Goal: Find specific page/section: Find specific page/section

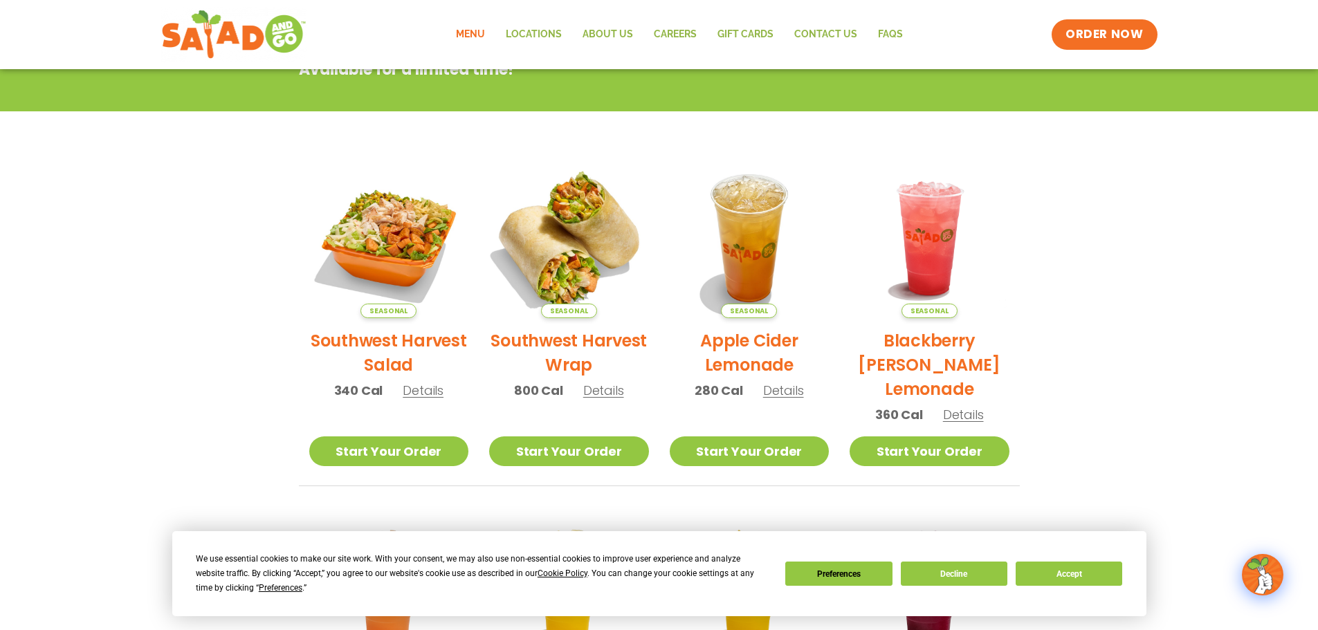
scroll to position [346, 0]
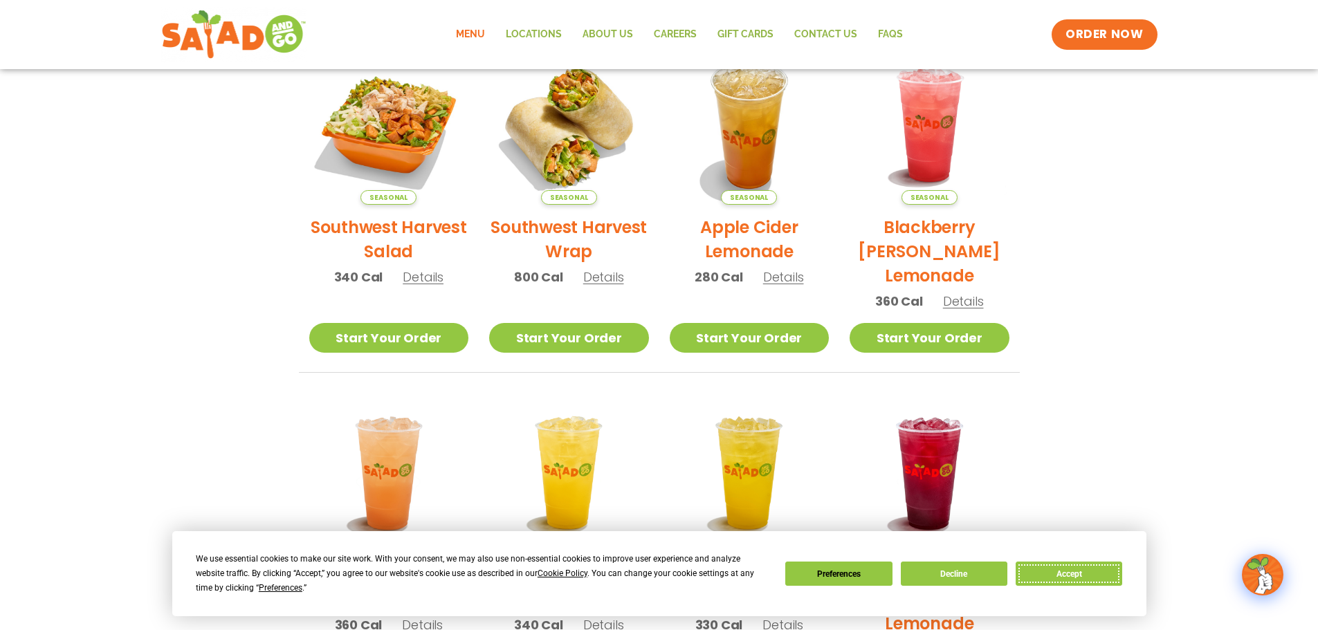
click at [1070, 575] on button "Accept" at bounding box center [1069, 574] width 107 height 24
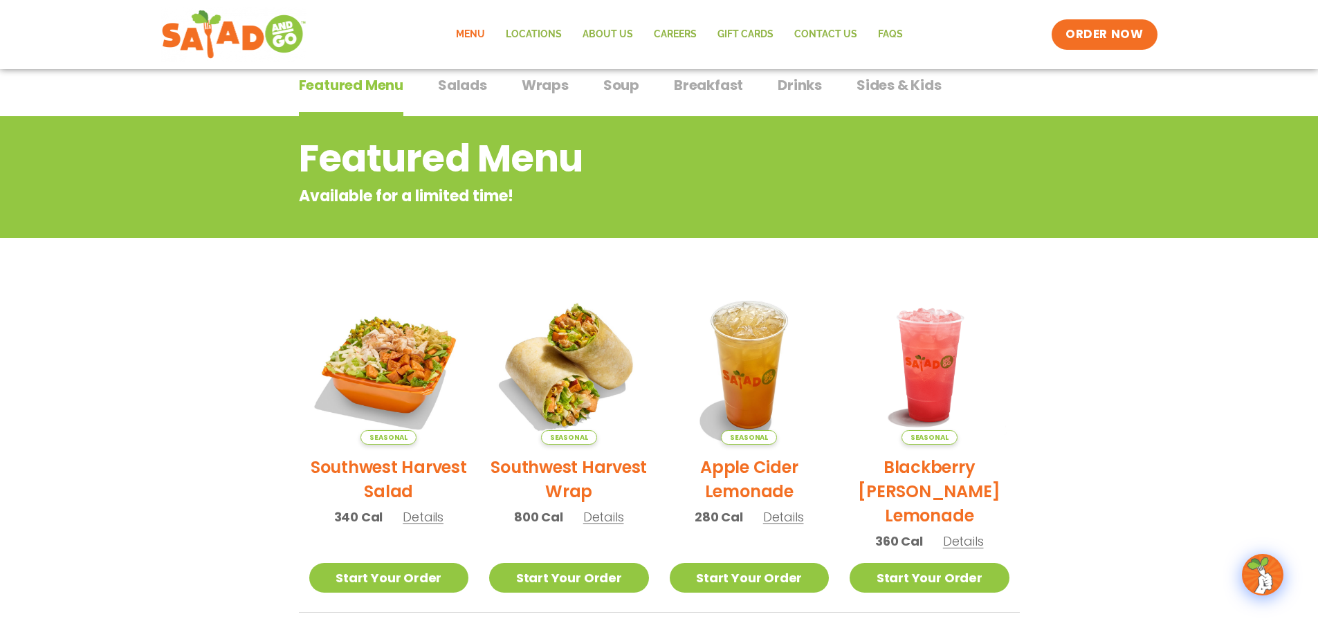
scroll to position [0, 0]
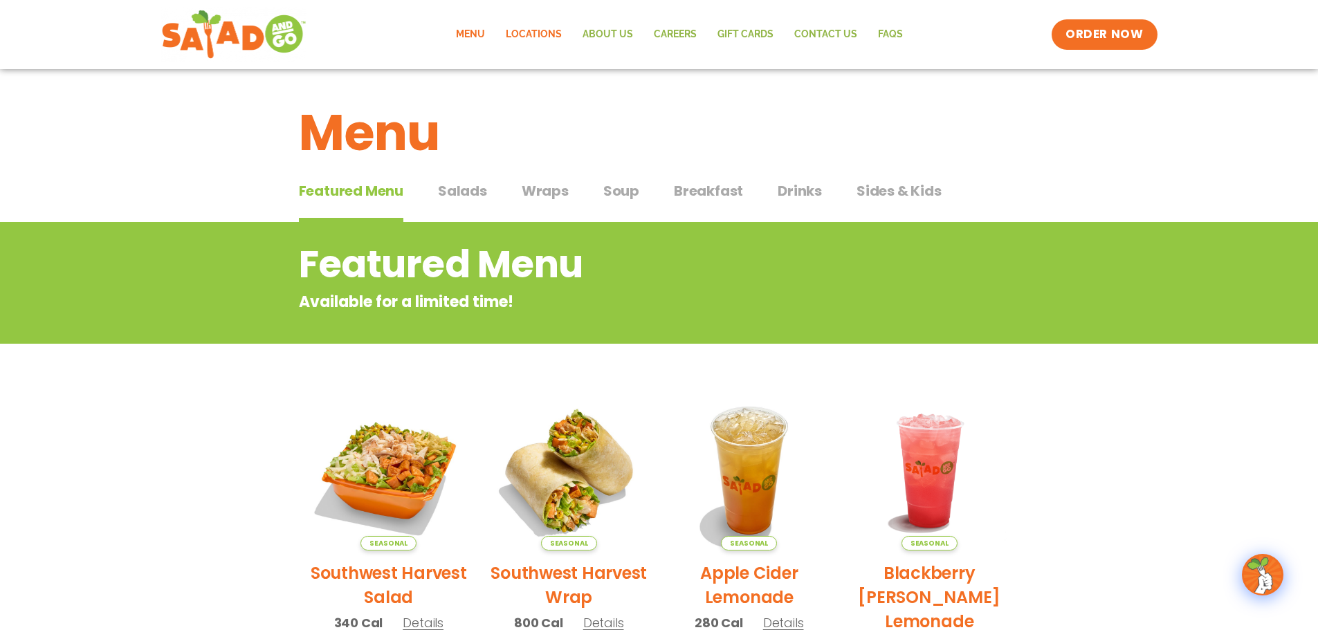
drag, startPoint x: 529, startPoint y: 39, endPoint x: 525, endPoint y: 70, distance: 31.3
click at [529, 39] on link "Locations" at bounding box center [533, 35] width 77 height 32
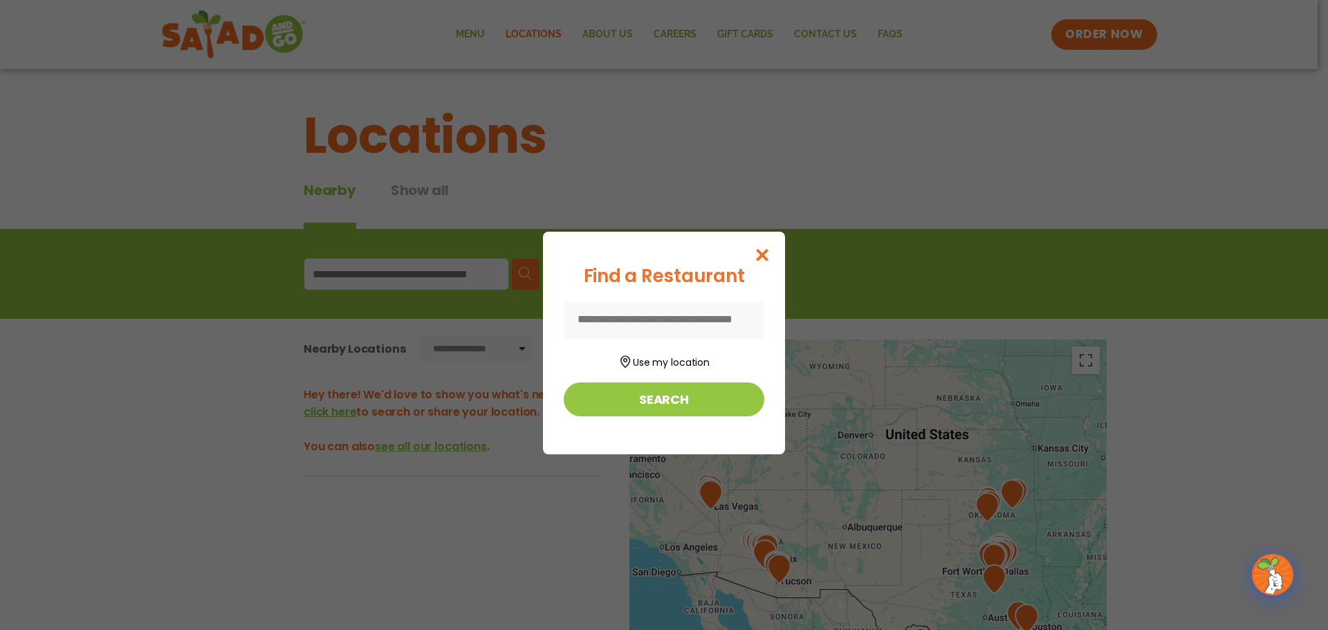
click at [704, 325] on input at bounding box center [664, 320] width 201 height 37
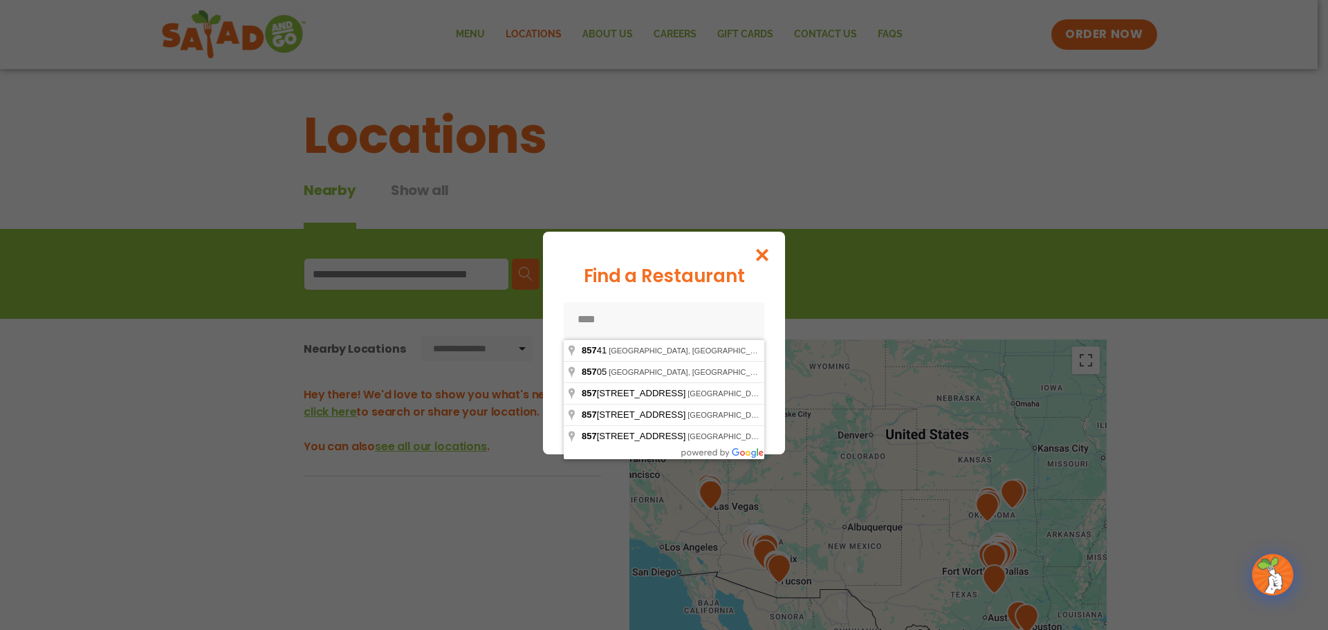
type input "*****"
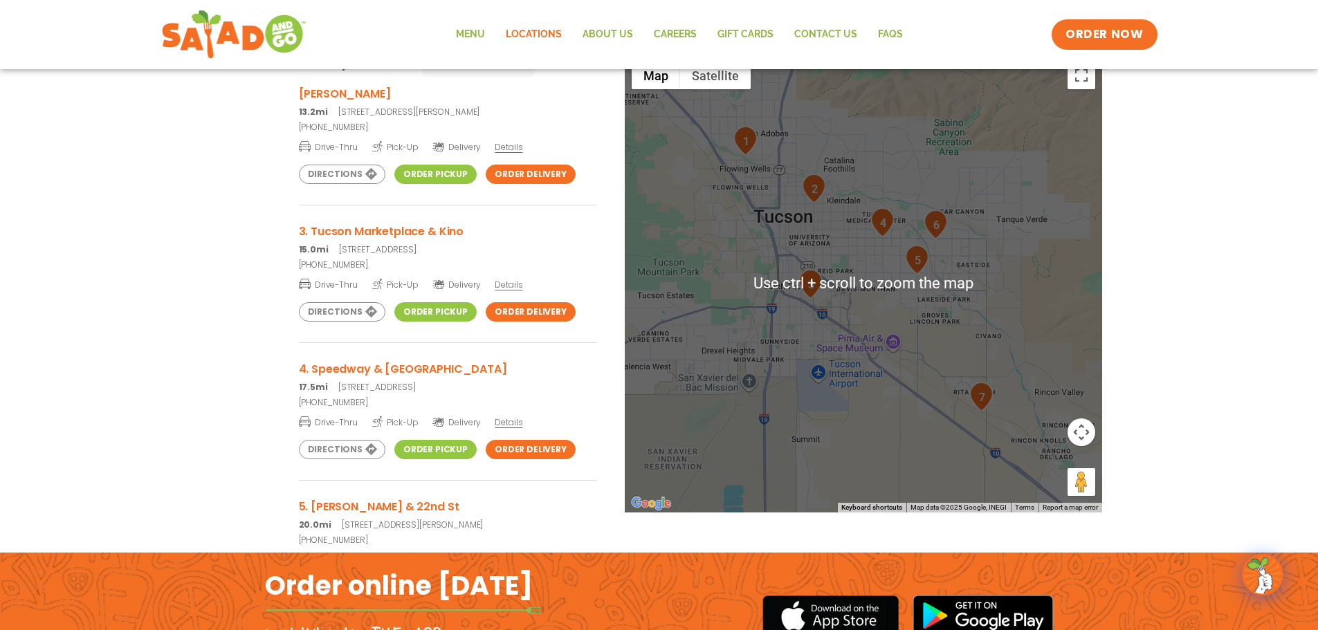
scroll to position [346, 0]
